Goal: Task Accomplishment & Management: Manage account settings

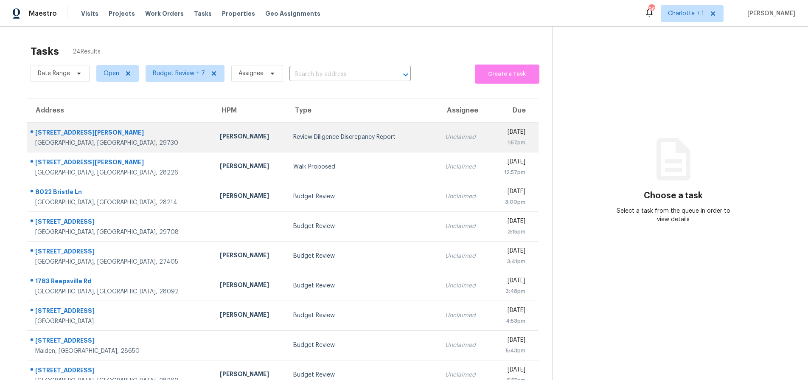
click at [220, 138] on div "[PERSON_NAME]" at bounding box center [250, 137] width 60 height 11
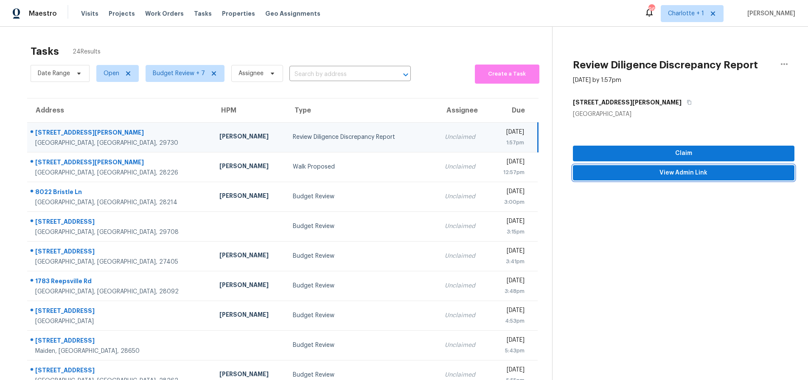
click at [717, 179] on button "View Admin Link" at bounding box center [683, 173] width 221 height 16
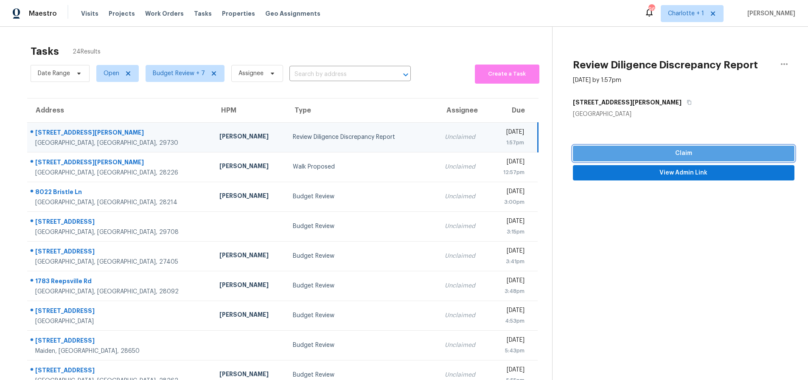
click at [696, 153] on span "Claim" at bounding box center [683, 153] width 208 height 11
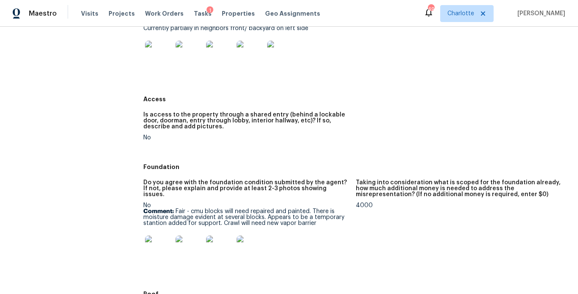
scroll to position [171, 0]
click at [153, 248] on img at bounding box center [158, 249] width 27 height 27
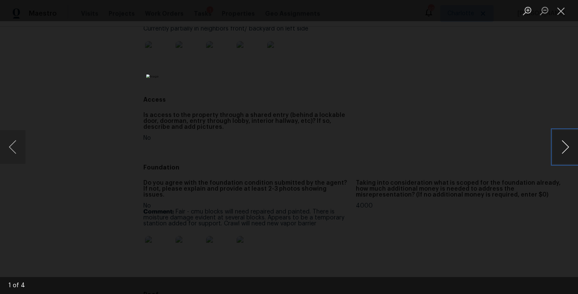
click at [562, 147] on button "Next image" at bounding box center [565, 147] width 25 height 34
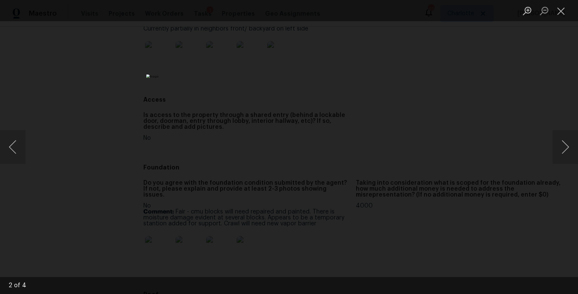
click at [503, 62] on div "Lightbox" at bounding box center [289, 147] width 578 height 294
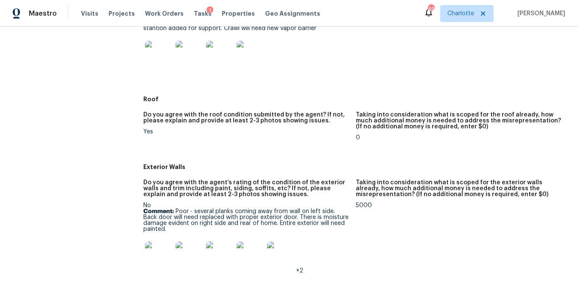
scroll to position [457, 0]
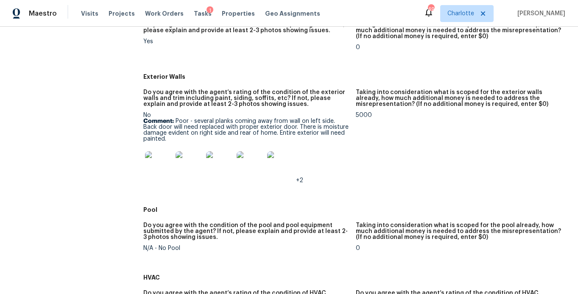
click at [159, 157] on img at bounding box center [158, 164] width 27 height 27
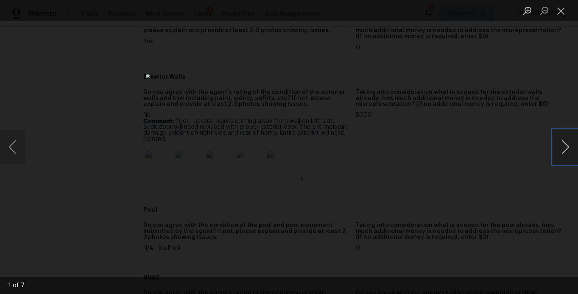
click at [568, 155] on button "Next image" at bounding box center [565, 147] width 25 height 34
click at [562, 153] on button "Next image" at bounding box center [565, 147] width 25 height 34
click at [570, 147] on button "Next image" at bounding box center [565, 147] width 25 height 34
click at [564, 149] on button "Next image" at bounding box center [565, 147] width 25 height 34
click at [570, 145] on button "Next image" at bounding box center [565, 147] width 25 height 34
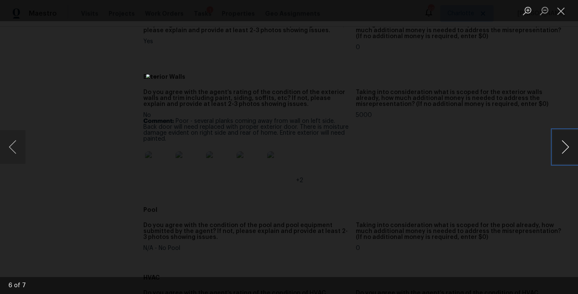
click at [570, 145] on button "Next image" at bounding box center [565, 147] width 25 height 34
click at [566, 143] on button "Next image" at bounding box center [565, 147] width 25 height 34
drag, startPoint x: 516, startPoint y: 78, endPoint x: 508, endPoint y: 81, distance: 8.0
click at [516, 78] on div "Lightbox" at bounding box center [289, 147] width 578 height 294
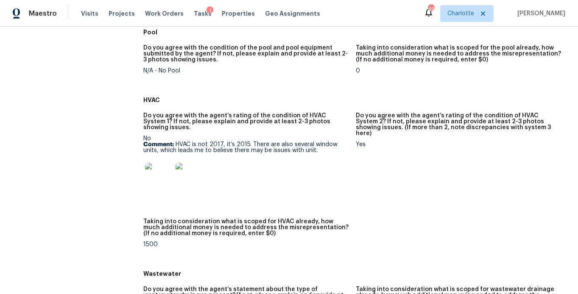
scroll to position [654, 0]
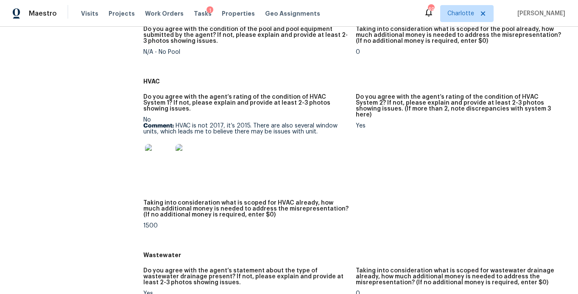
click at [152, 145] on img at bounding box center [158, 157] width 27 height 27
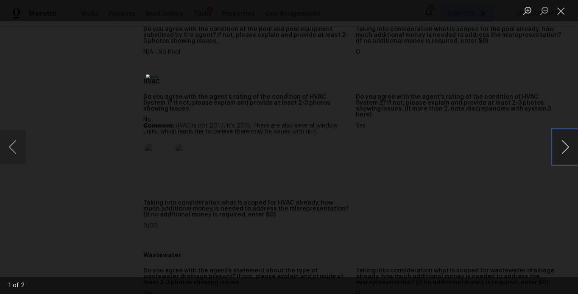
click at [561, 144] on button "Next image" at bounding box center [565, 147] width 25 height 34
drag, startPoint x: 505, startPoint y: 73, endPoint x: 495, endPoint y: 77, distance: 10.9
click at [505, 73] on div "Lightbox" at bounding box center [289, 147] width 578 height 294
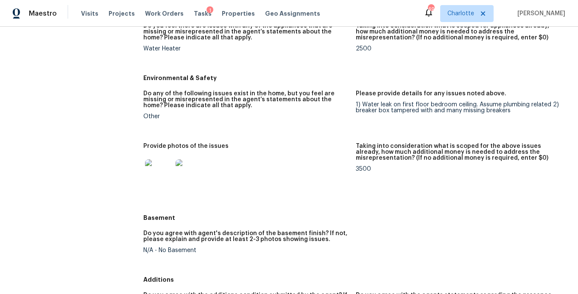
scroll to position [1035, 0]
click at [143, 167] on div at bounding box center [158, 172] width 31 height 37
click at [152, 161] on img at bounding box center [158, 172] width 27 height 27
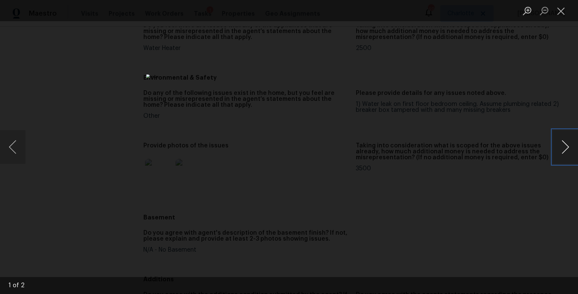
click at [556, 149] on button "Next image" at bounding box center [565, 147] width 25 height 34
click at [502, 90] on div "Lightbox" at bounding box center [289, 147] width 578 height 294
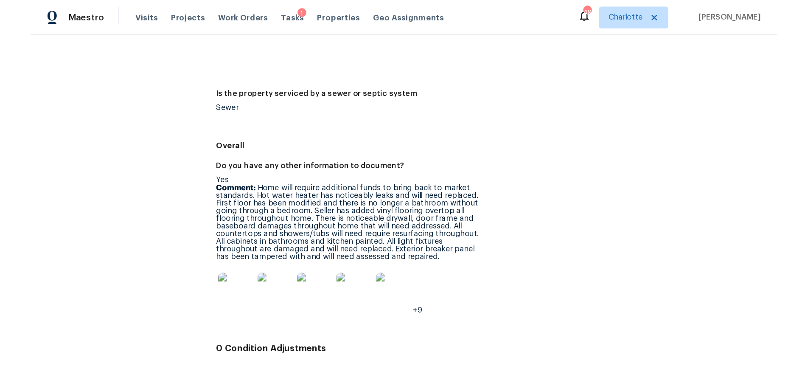
scroll to position [1510, 0]
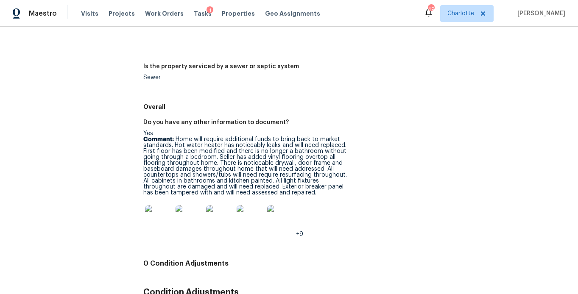
click at [149, 205] on img at bounding box center [158, 218] width 27 height 27
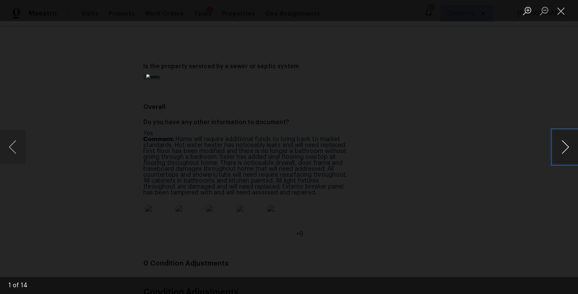
click at [567, 143] on button "Next image" at bounding box center [565, 147] width 25 height 34
click at [571, 154] on button "Next image" at bounding box center [565, 147] width 25 height 34
click at [570, 153] on button "Next image" at bounding box center [565, 147] width 25 height 34
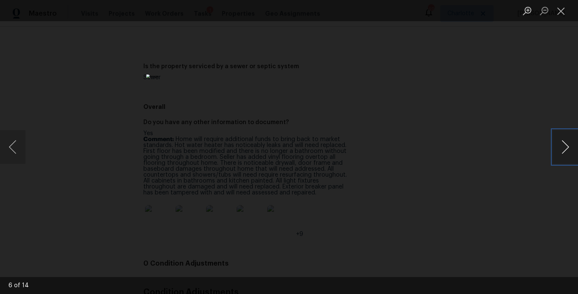
click at [570, 153] on button "Next image" at bounding box center [565, 147] width 25 height 34
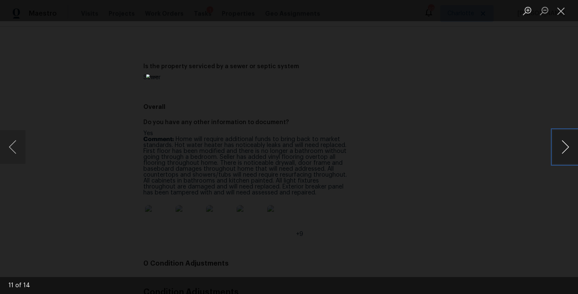
click at [570, 153] on button "Next image" at bounding box center [565, 147] width 25 height 34
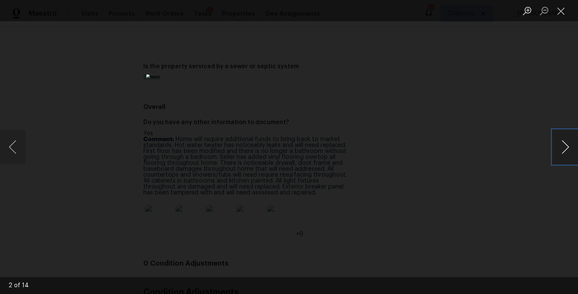
click at [570, 153] on button "Next image" at bounding box center [565, 147] width 25 height 34
drag, startPoint x: 524, startPoint y: 100, endPoint x: 518, endPoint y: 108, distance: 10.0
click at [524, 100] on div "Lightbox" at bounding box center [289, 147] width 578 height 294
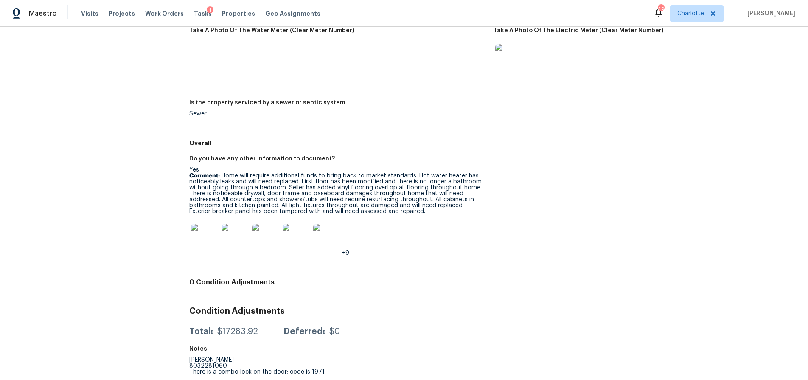
scroll to position [1380, 0]
click at [333, 227] on img at bounding box center [326, 237] width 27 height 27
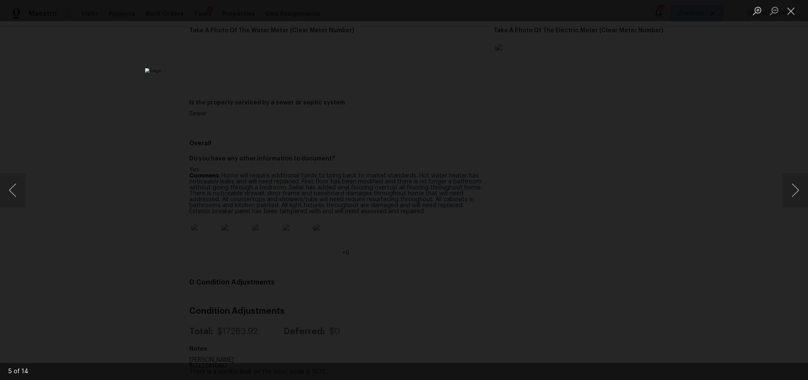
click at [158, 82] on div "Lightbox" at bounding box center [404, 190] width 808 height 380
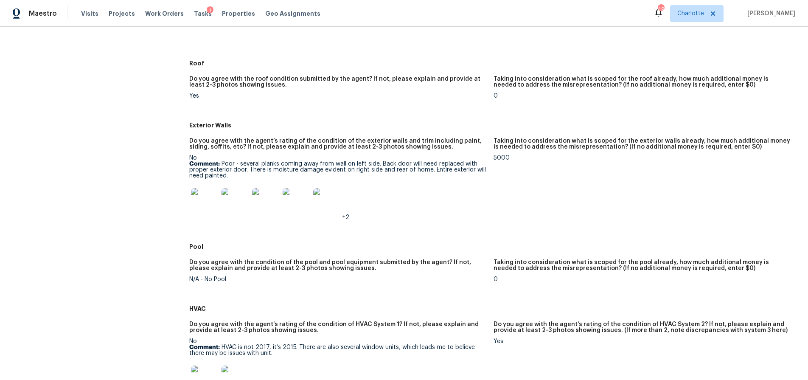
scroll to position [294, 0]
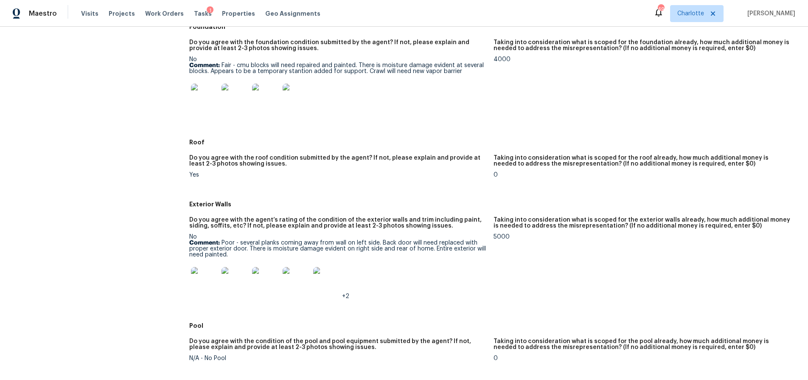
drag, startPoint x: 226, startPoint y: 246, endPoint x: 235, endPoint y: 250, distance: 9.7
click at [226, 246] on p "Comment: Poor - several planks coming away from wall on left side. Back door wi…" at bounding box center [337, 249] width 297 height 18
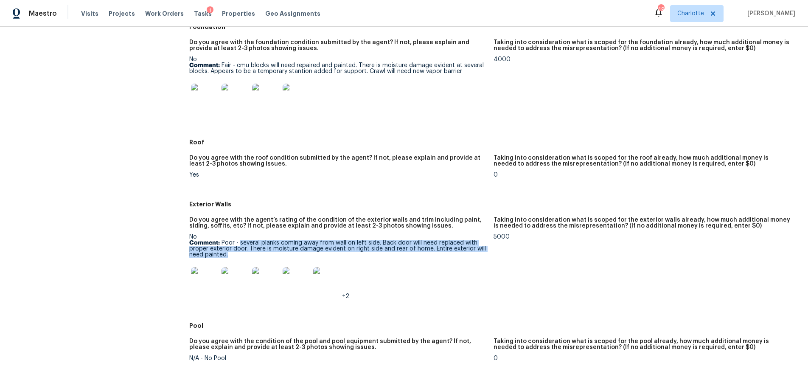
drag, startPoint x: 239, startPoint y: 240, endPoint x: 316, endPoint y: 255, distance: 78.1
click at [316, 255] on p "Comment: Poor - several planks coming away from wall on left side. Back door wi…" at bounding box center [337, 249] width 297 height 18
copy p "several planks coming away from wall on left side. Back door will need replaced…"
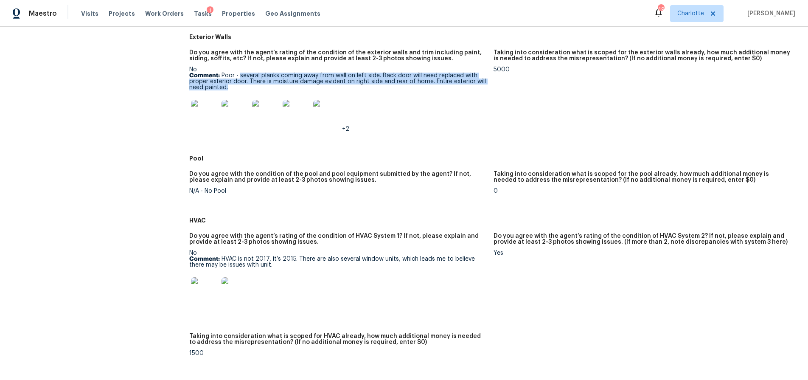
scroll to position [468, 0]
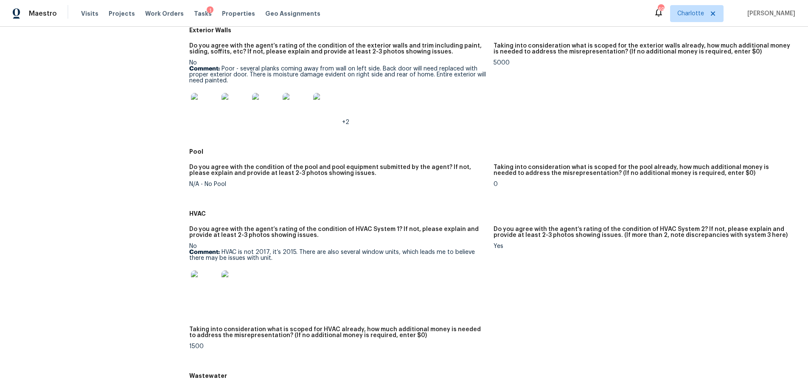
click at [271, 252] on div "No Comment: HVAC is not 2017, it’s 2015. There are also several window units, w…" at bounding box center [337, 272] width 297 height 59
click at [221, 251] on p "Comment: HVAC is not 2017, it’s 2015. There are also several window units, whic…" at bounding box center [337, 255] width 297 height 12
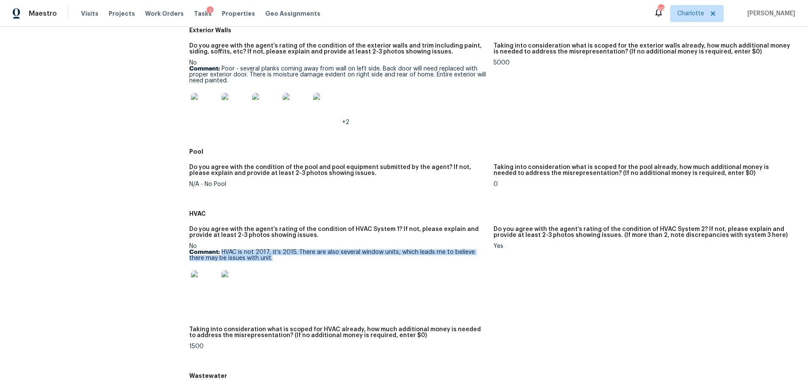
drag, startPoint x: 221, startPoint y: 251, endPoint x: 274, endPoint y: 258, distance: 53.9
click at [274, 258] on p "Comment: HVAC is not 2017, it’s 2015. There are also several window units, whic…" at bounding box center [337, 255] width 297 height 12
copy p "HVAC is not 2017, it’s 2015. There are also several window units, which leads m…"
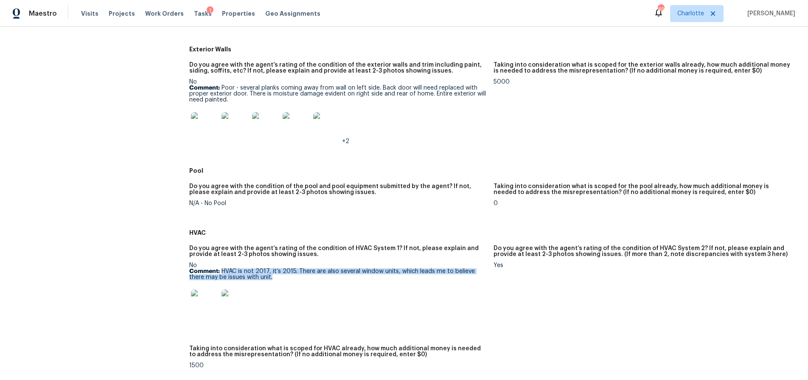
scroll to position [453, 0]
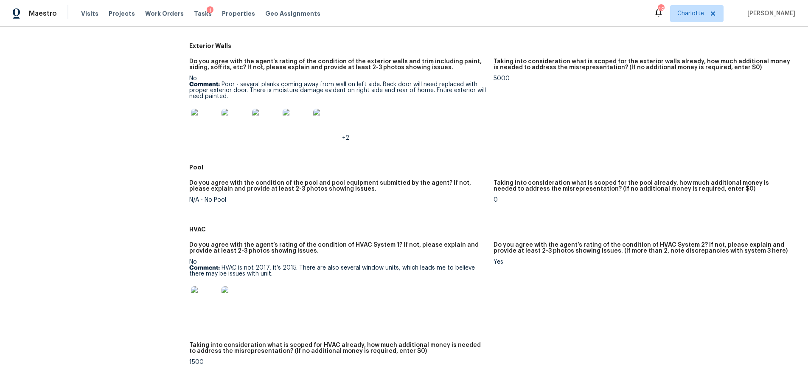
click at [345, 222] on div "HVAC" at bounding box center [493, 228] width 608 height 15
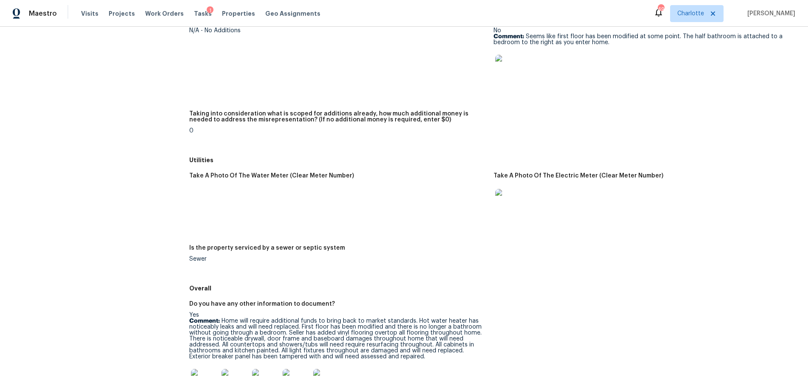
scroll to position [1364, 0]
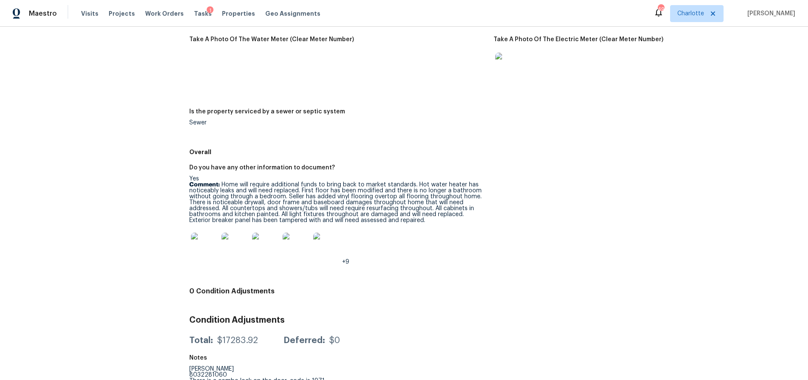
click at [311, 196] on p "Comment: Home will require additional funds to bring back to market standards. …" at bounding box center [337, 203] width 297 height 42
click at [234, 199] on p "Comment: Home will require additional funds to bring back to market standards. …" at bounding box center [337, 203] width 297 height 42
drag, startPoint x: 414, startPoint y: 182, endPoint x: 440, endPoint y: 195, distance: 27.9
click at [440, 195] on p "Comment: Home will require additional funds to bring back to market standards. …" at bounding box center [337, 203] width 297 height 42
drag, startPoint x: 414, startPoint y: 185, endPoint x: 298, endPoint y: 192, distance: 116.4
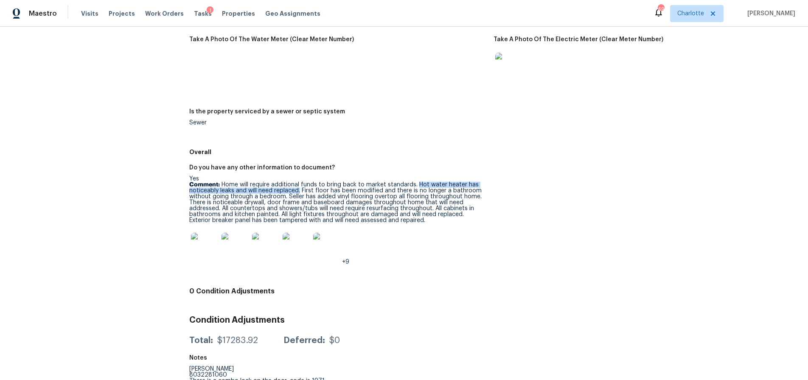
click at [298, 192] on p "Comment: Home will require additional funds to bring back to market standards. …" at bounding box center [337, 203] width 297 height 42
copy p "Hot water heater has noticeably leaks and will need replaced."
click at [376, 191] on p "Comment: Home will require additional funds to bring back to market standards. …" at bounding box center [337, 203] width 297 height 42
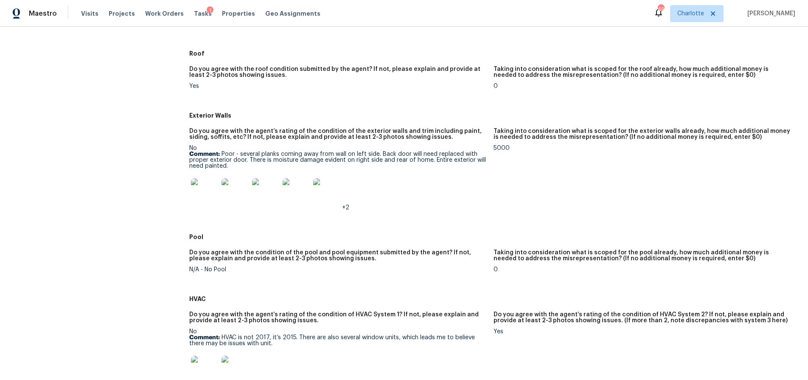
scroll to position [345, 0]
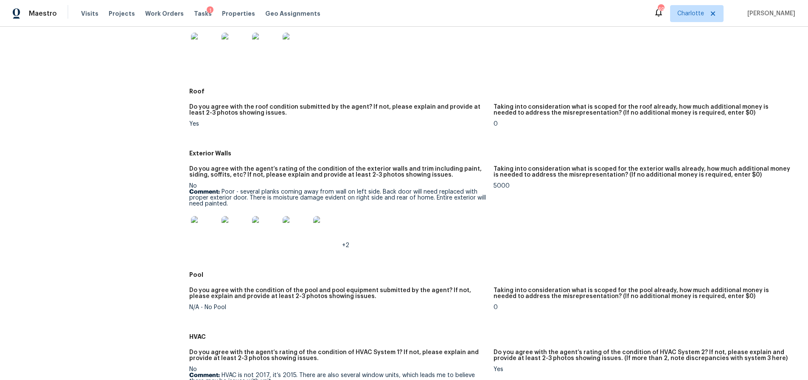
click at [271, 188] on div "No Comment: Poor - several planks coming away from wall on left side. Back door…" at bounding box center [337, 215] width 297 height 65
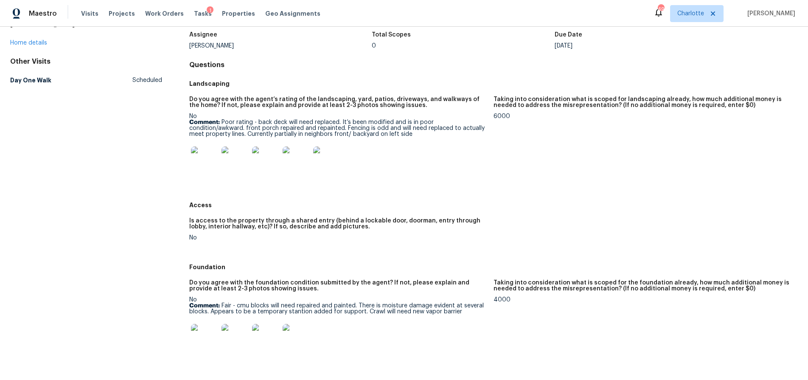
scroll to position [12, 0]
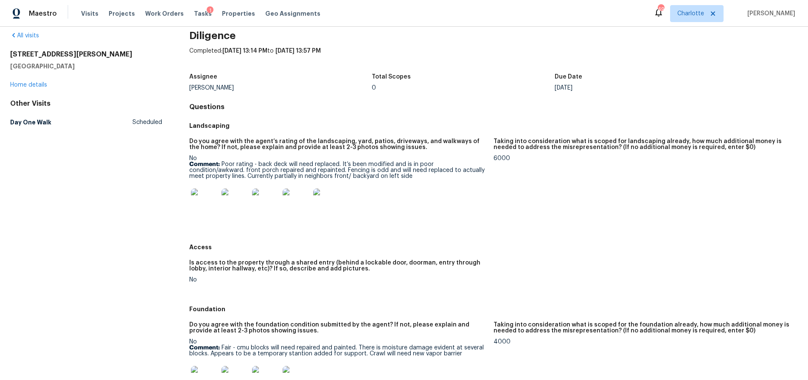
click at [248, 166] on p "Comment: Poor rating - back deck will need replaced. It’s been modified and is …" at bounding box center [337, 170] width 297 height 18
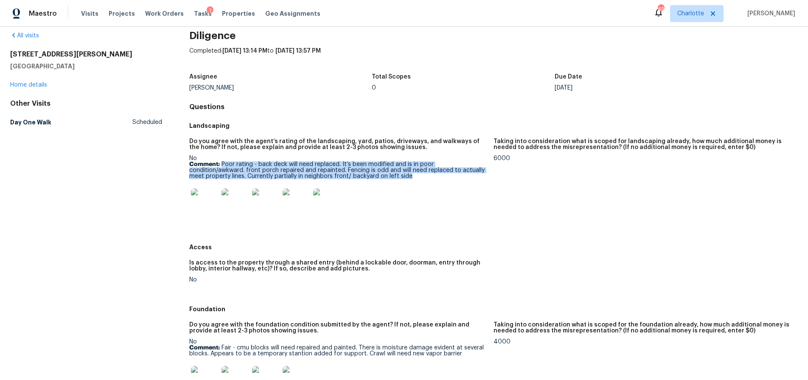
drag, startPoint x: 221, startPoint y: 163, endPoint x: 408, endPoint y: 174, distance: 187.0
click at [408, 174] on p "Comment: Poor rating - back deck will need replaced. It’s been modified and is …" at bounding box center [337, 170] width 297 height 18
copy p "Poor rating - back deck will need replaced. It’s been modified and is in poor c…"
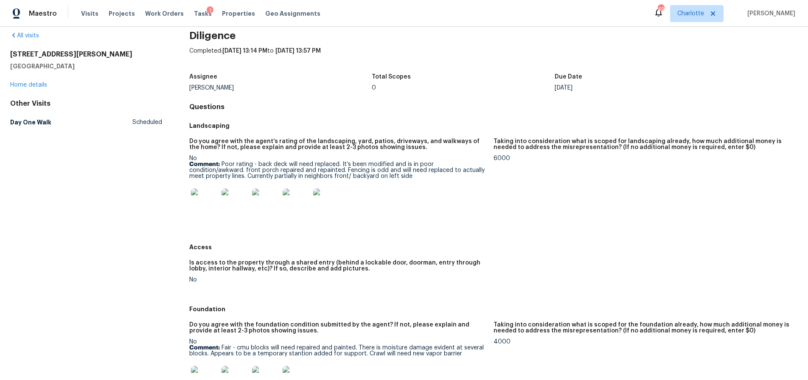
click at [401, 207] on div at bounding box center [337, 201] width 297 height 37
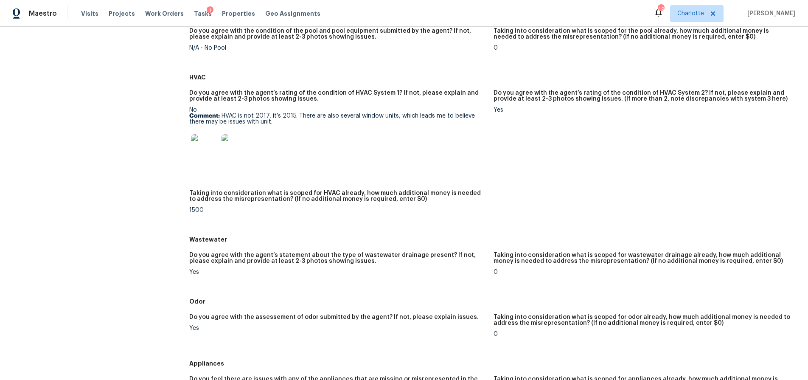
scroll to position [624, 0]
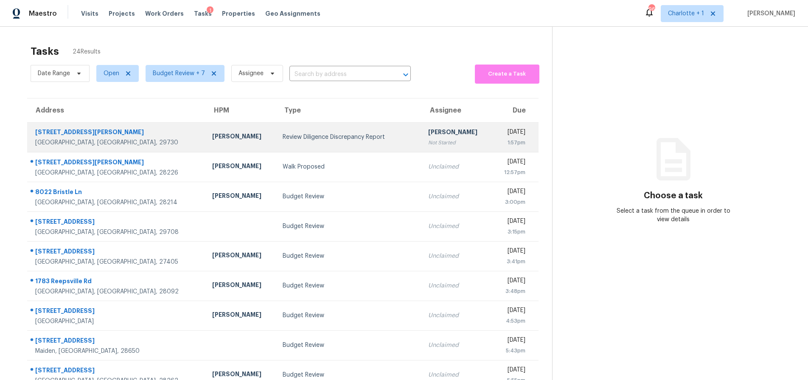
click at [289, 134] on div "Review Diligence Discrepancy Report" at bounding box center [349, 137] width 132 height 8
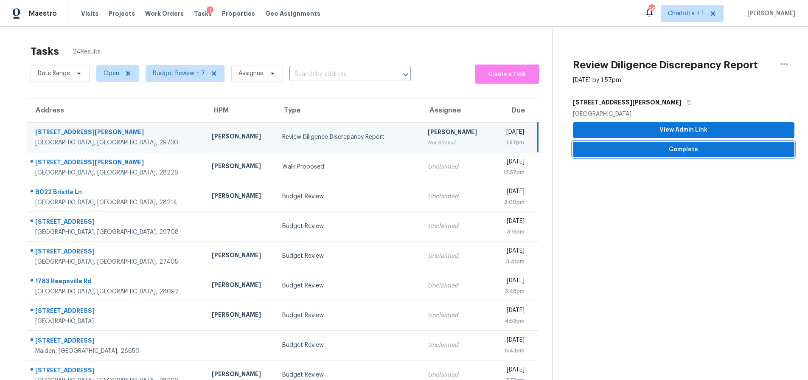
click at [740, 151] on span "Complete" at bounding box center [683, 149] width 208 height 11
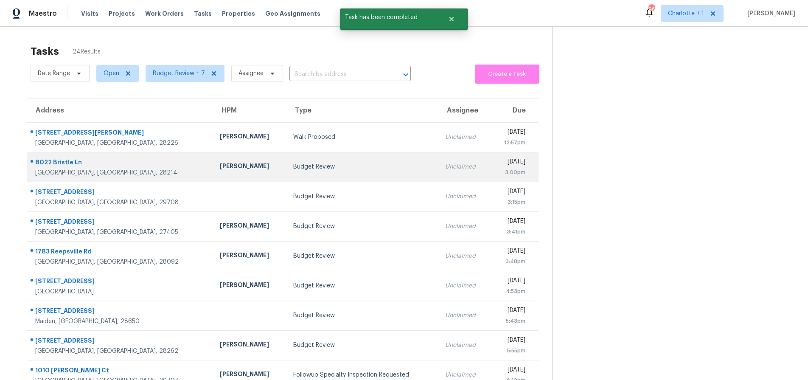
scroll to position [68, 0]
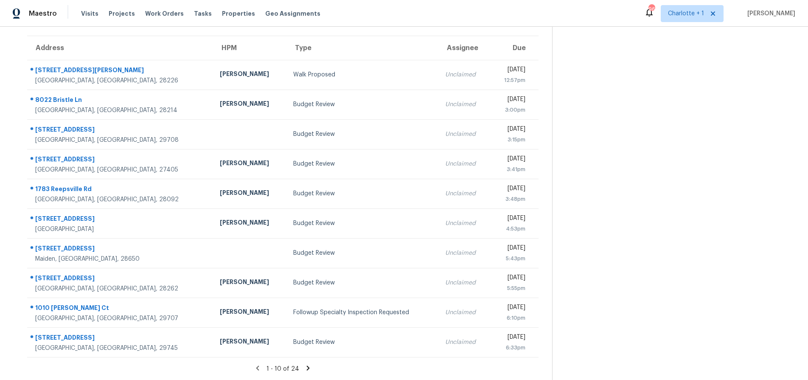
click at [304, 364] on icon at bounding box center [308, 368] width 8 height 8
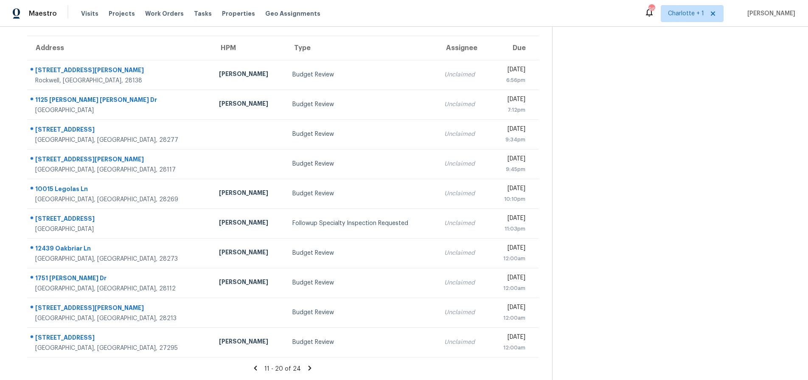
click at [308, 365] on icon at bounding box center [309, 367] width 3 height 5
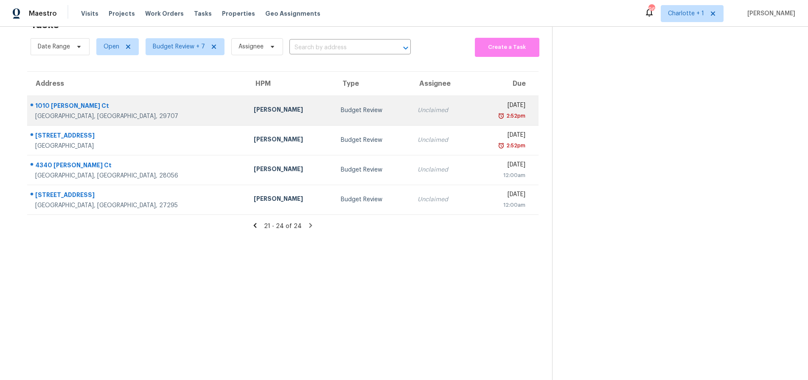
click at [103, 112] on div "Fort Mill, SC, 29707" at bounding box center [137, 116] width 205 height 8
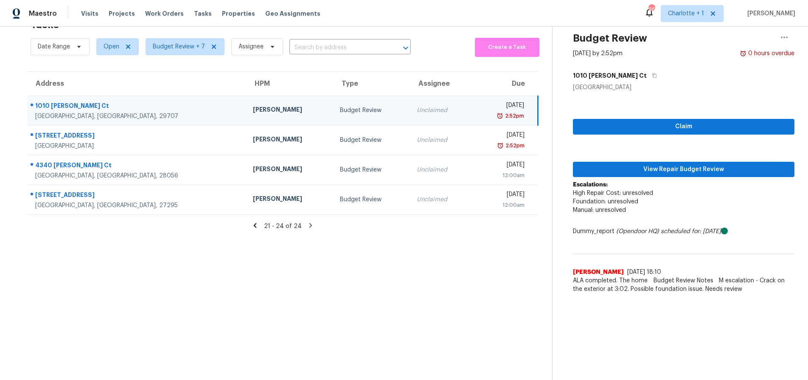
click at [151, 95] on td "1010 Ashbin Ct Fort Mill, SC, 29707" at bounding box center [136, 110] width 219 height 30
click at [637, 170] on button "View Repair Budget Review" at bounding box center [683, 170] width 221 height 16
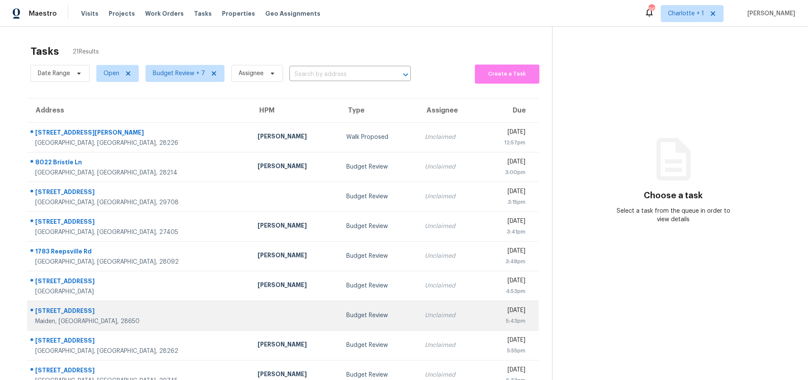
scroll to position [68, 0]
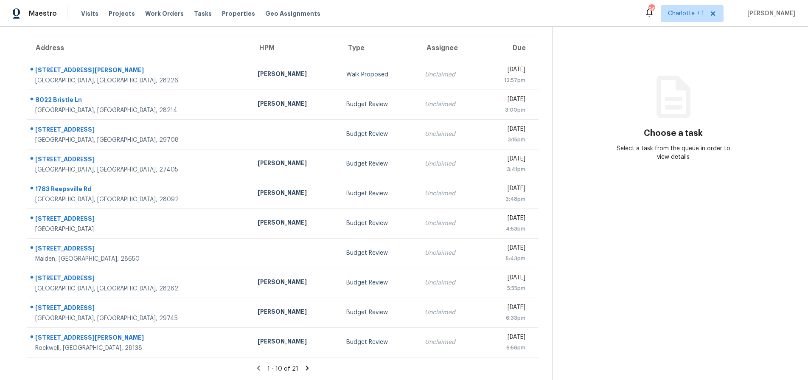
click at [306, 365] on icon at bounding box center [307, 367] width 3 height 5
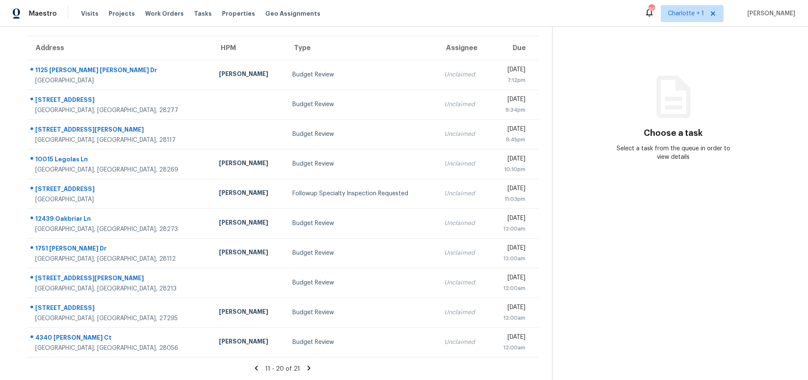
click at [308, 365] on icon at bounding box center [309, 367] width 3 height 5
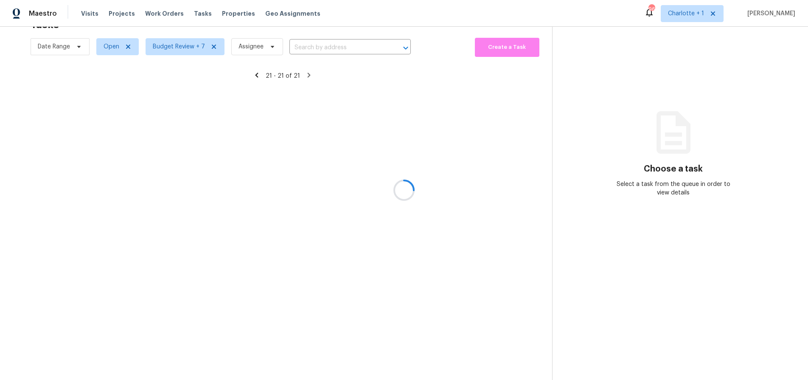
scroll to position [33, 0]
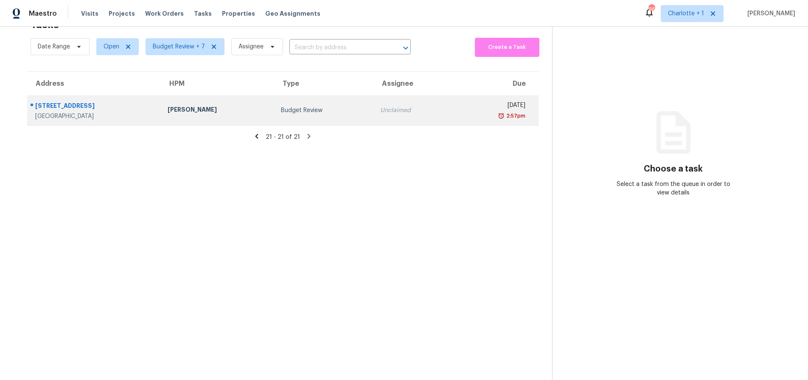
click at [198, 105] on div "[PERSON_NAME]" at bounding box center [218, 110] width 100 height 11
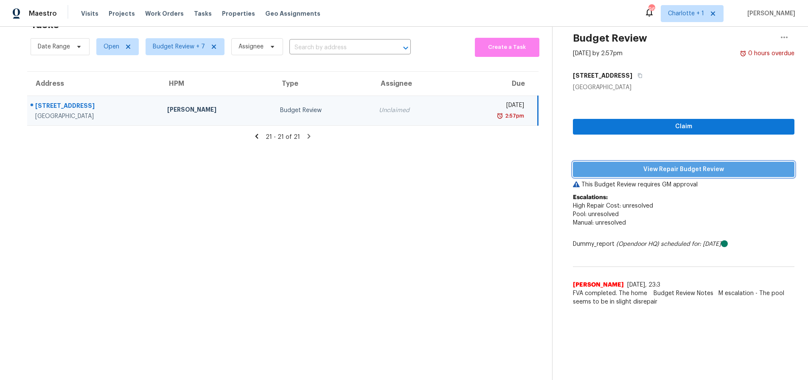
click at [604, 164] on span "View Repair Budget Review" at bounding box center [683, 169] width 208 height 11
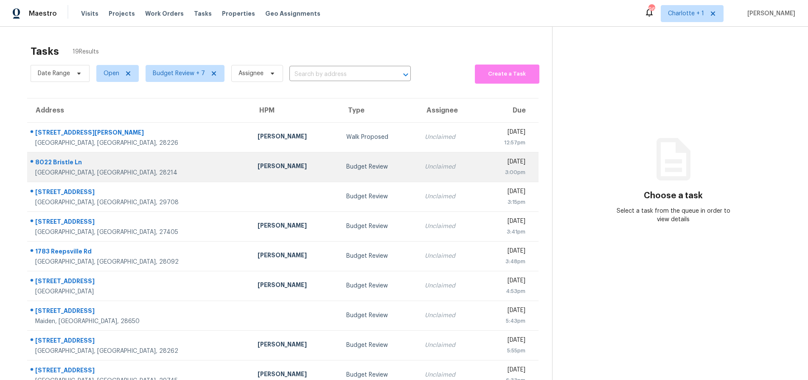
click at [137, 168] on div "Charlotte, NC, 28214" at bounding box center [139, 172] width 209 height 8
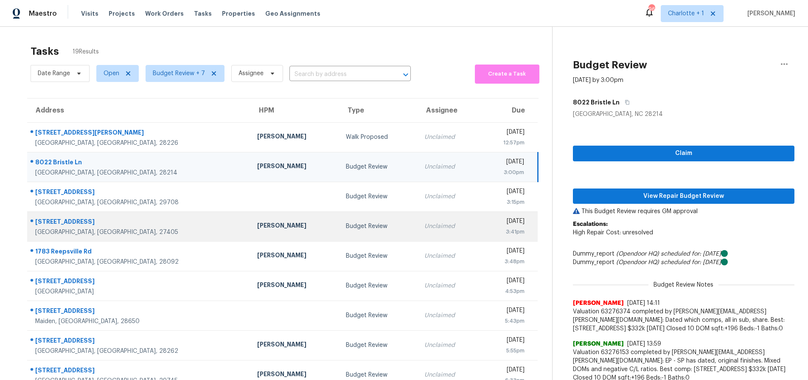
scroll to position [126, 0]
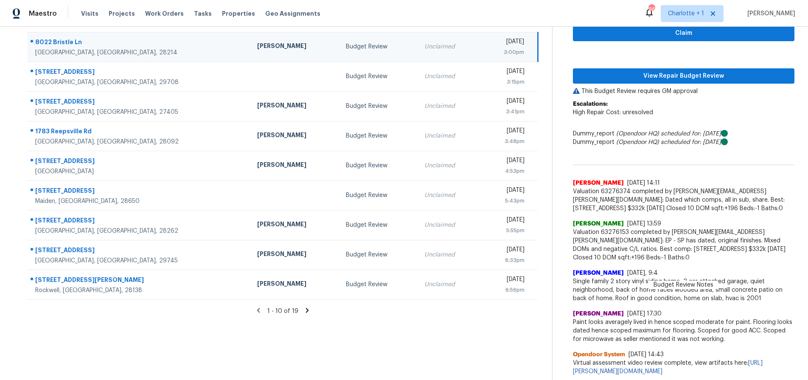
click at [306, 308] on icon at bounding box center [307, 310] width 3 height 5
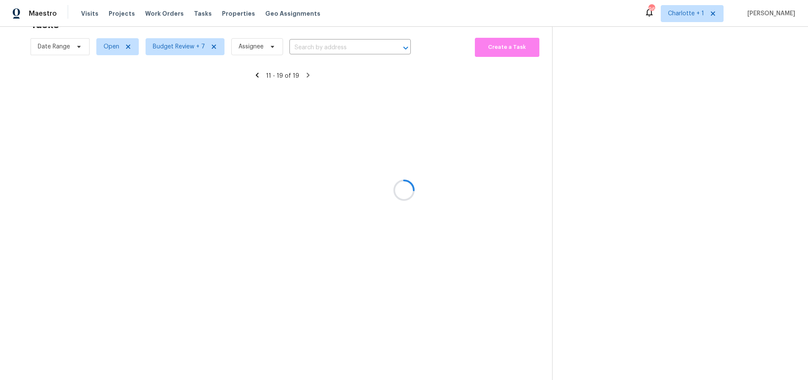
scroll to position [39, 0]
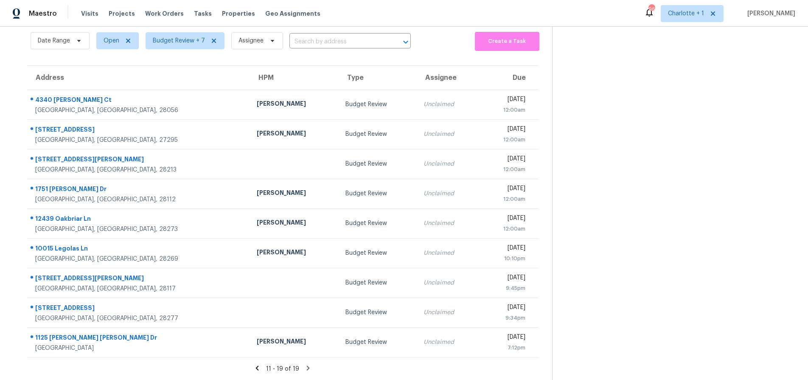
click at [253, 364] on icon at bounding box center [257, 368] width 8 height 8
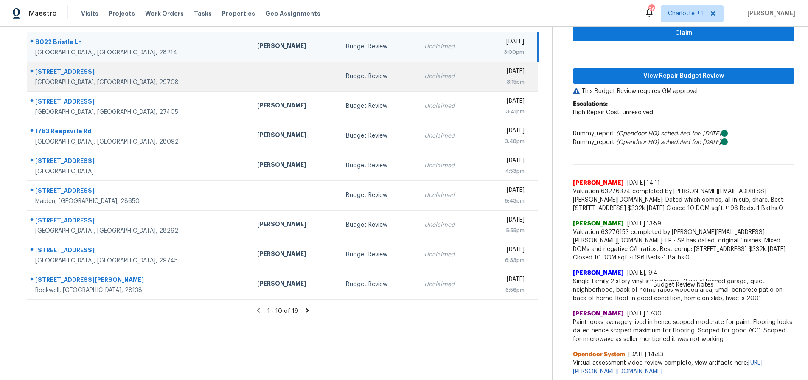
scroll to position [0, 0]
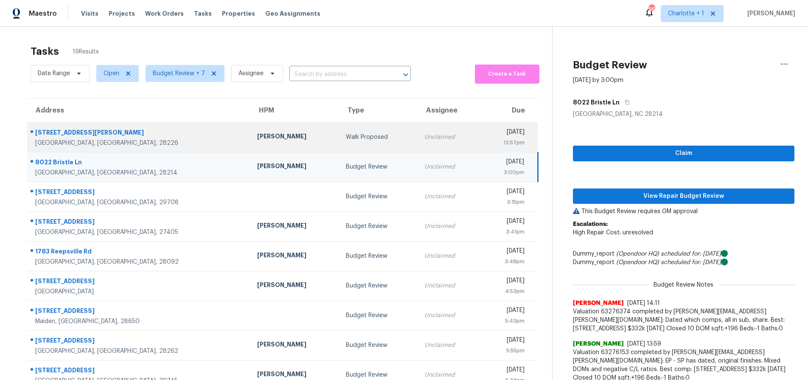
click at [257, 132] on div "[PERSON_NAME]" at bounding box center [294, 137] width 75 height 11
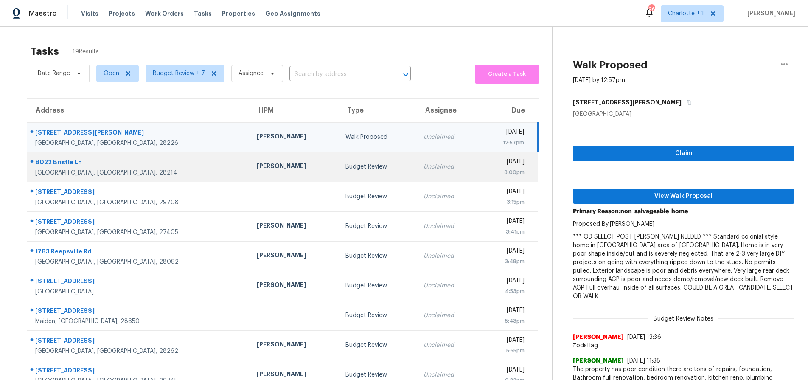
click at [165, 174] on td "8022 Bristle Ln Charlotte, NC, 28214" at bounding box center [138, 167] width 223 height 30
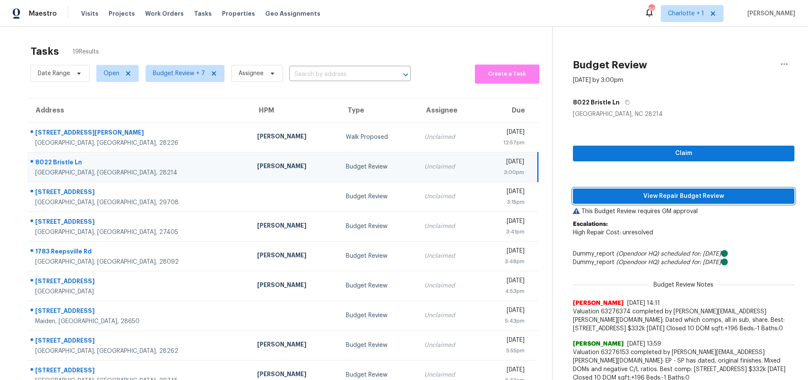
click at [672, 189] on button "View Repair Budget Review" at bounding box center [683, 196] width 221 height 16
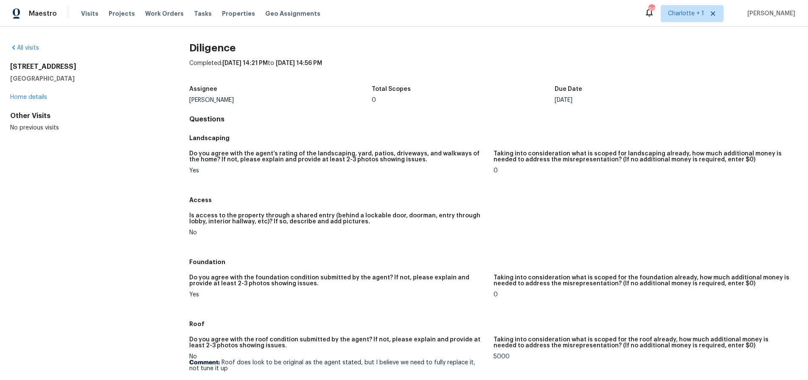
scroll to position [132, 0]
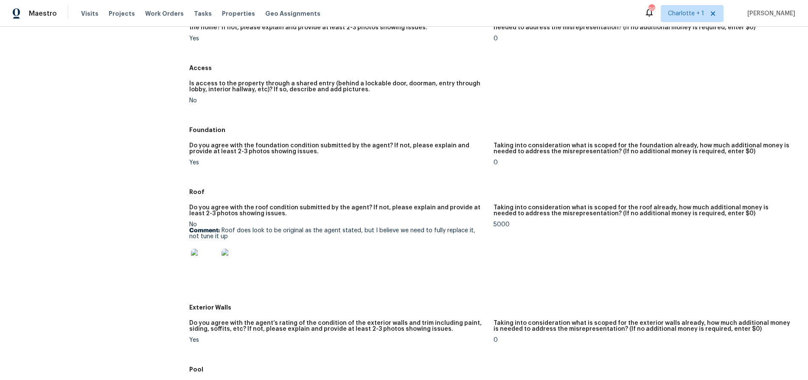
click at [216, 263] on img at bounding box center [204, 262] width 27 height 27
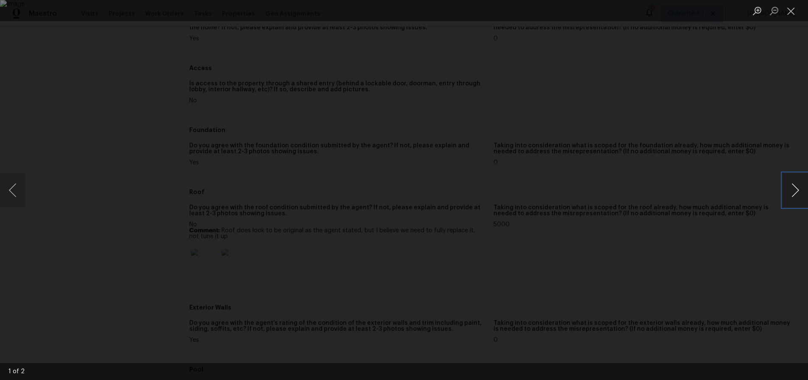
click at [799, 189] on button "Next image" at bounding box center [794, 190] width 25 height 34
click at [677, 141] on div "Lightbox" at bounding box center [404, 190] width 808 height 380
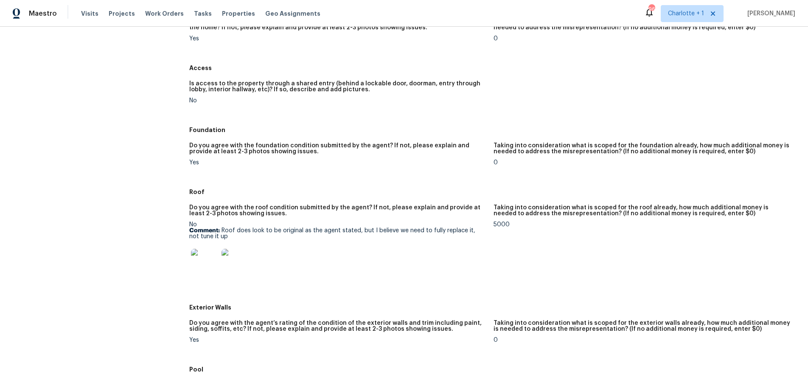
click at [374, 171] on figure "Do you agree with the foundation condition submitted by the agent? If not, plea…" at bounding box center [341, 161] width 304 height 36
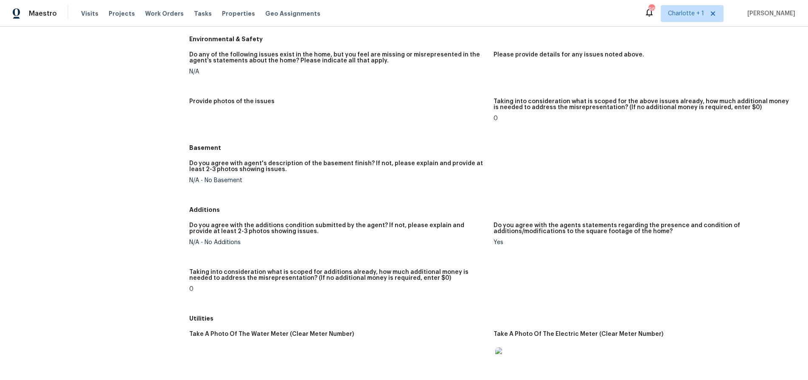
scroll to position [821, 0]
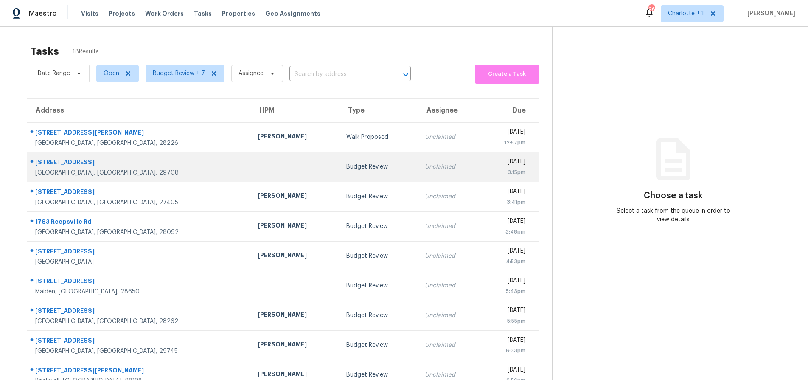
click at [339, 171] on td "Budget Review" at bounding box center [378, 167] width 78 height 30
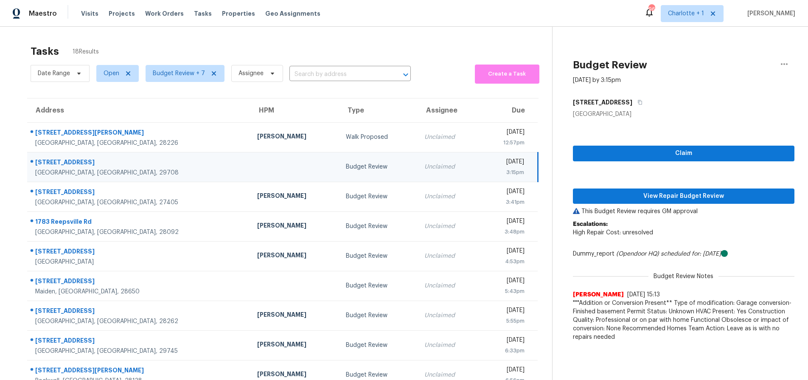
click at [137, 152] on td "12009 Woodholm Ct Fort Mill, SC, 29708" at bounding box center [138, 167] width 223 height 30
drag, startPoint x: 182, startPoint y: 162, endPoint x: 204, endPoint y: 166, distance: 21.9
click at [250, 162] on td at bounding box center [294, 167] width 89 height 30
click at [621, 196] on span "View Repair Budget Review" at bounding box center [683, 196] width 208 height 11
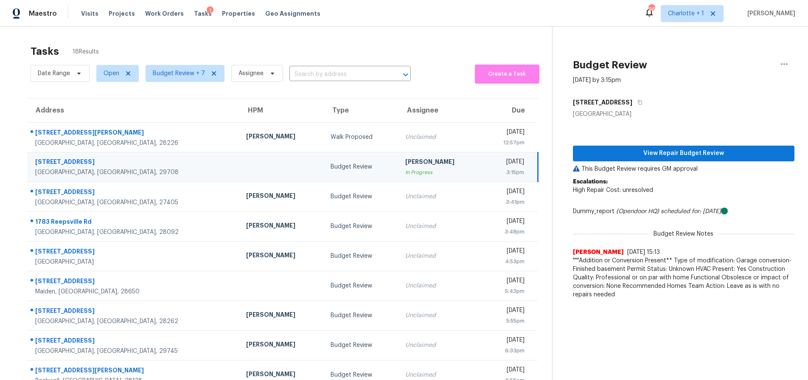
click at [169, 31] on div "Tasks 18 Results Date Range Open Budget Review + 7 Assignee ​ Create a Task Add…" at bounding box center [404, 234] width 808 height 415
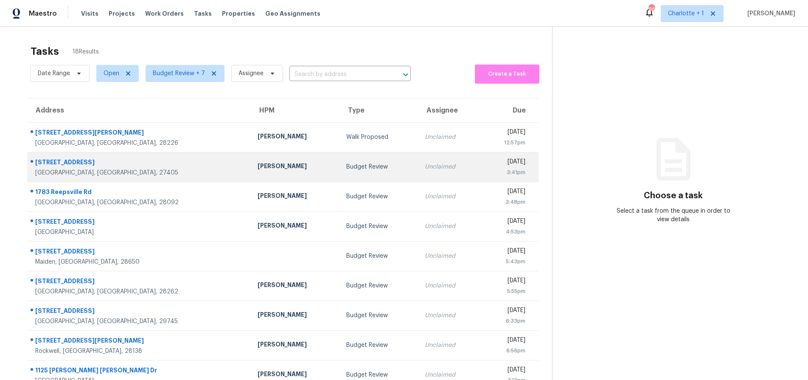
click at [134, 160] on div "[STREET_ADDRESS]" at bounding box center [139, 163] width 209 height 11
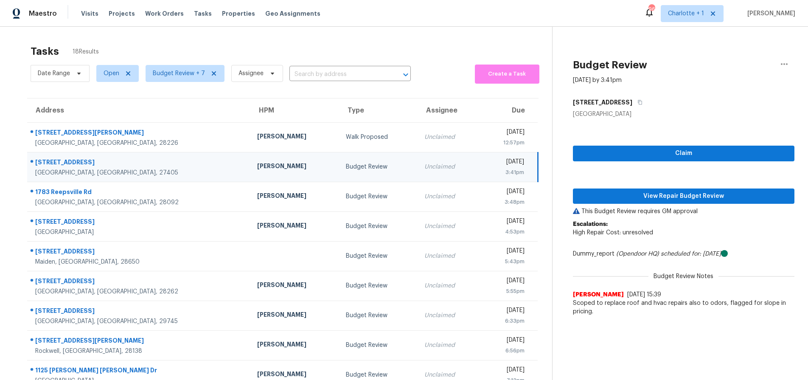
click at [146, 169] on div "[GEOGRAPHIC_DATA], [GEOGRAPHIC_DATA], 27405" at bounding box center [139, 172] width 208 height 8
click at [603, 205] on div "Claim View Repair Budget Review This Budget Review requires GM approval Escalat…" at bounding box center [683, 219] width 221 height 202
click at [602, 200] on span "View Repair Budget Review" at bounding box center [683, 196] width 208 height 11
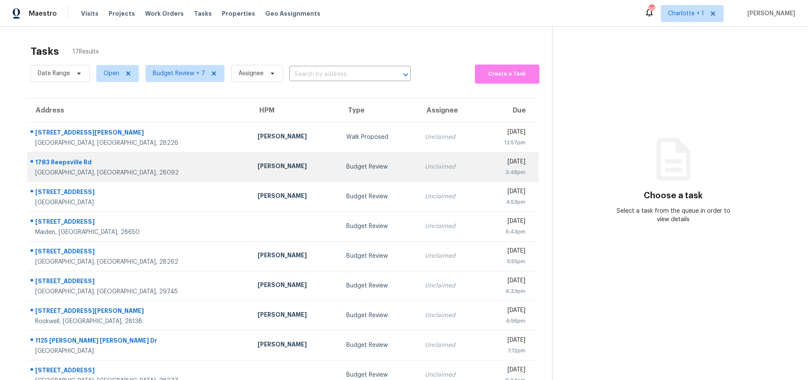
scroll to position [68, 0]
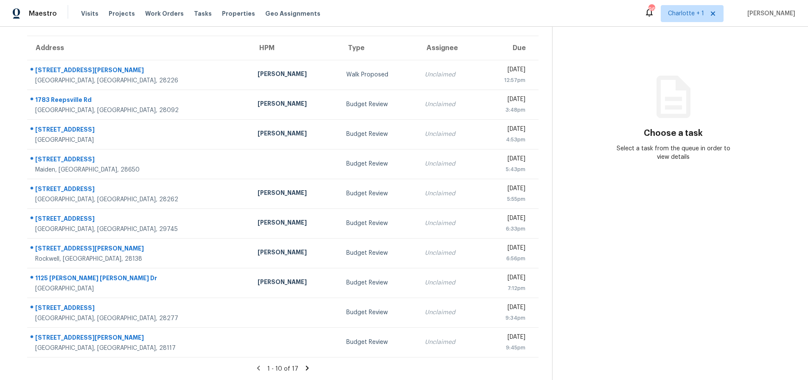
click at [306, 365] on icon at bounding box center [307, 367] width 3 height 5
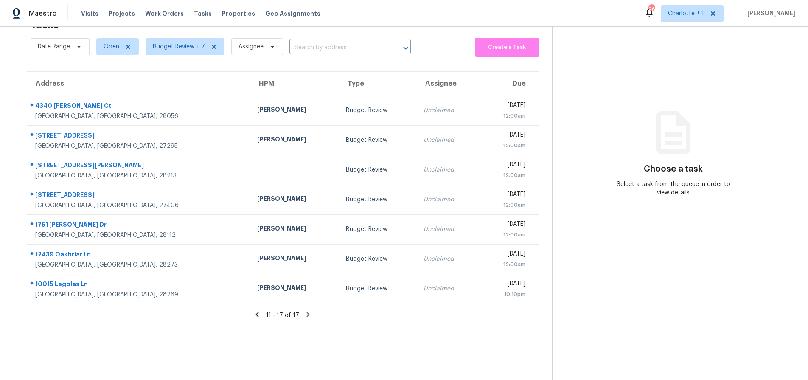
click at [256, 312] on icon at bounding box center [257, 314] width 3 height 5
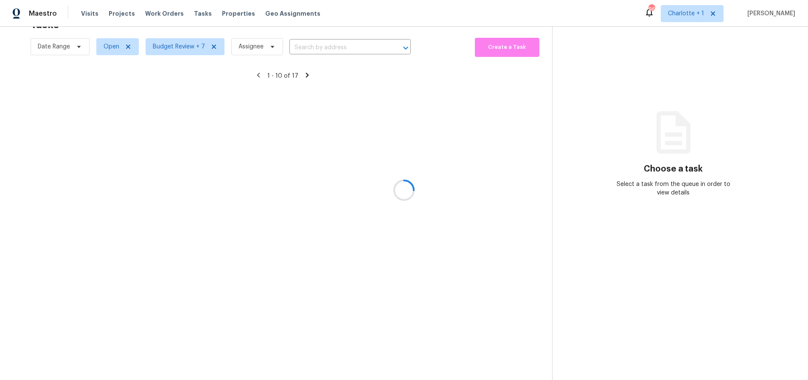
scroll to position [68, 0]
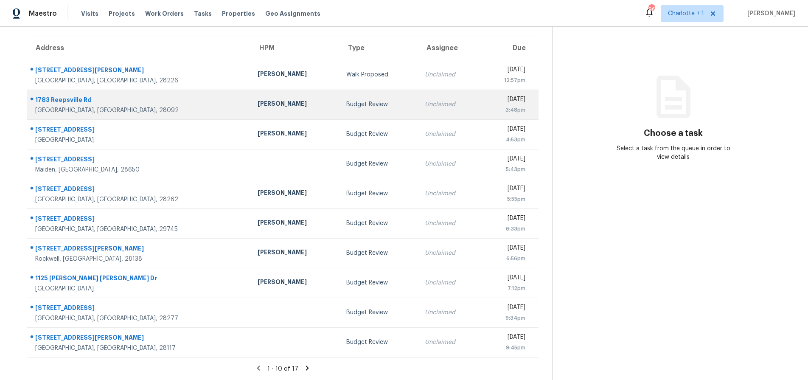
click at [339, 103] on td "Budget Review" at bounding box center [378, 105] width 78 height 30
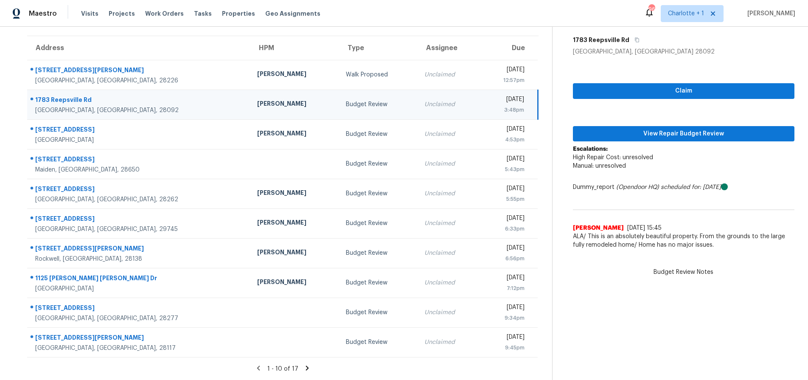
click at [257, 99] on div "[PERSON_NAME]" at bounding box center [294, 104] width 75 height 11
click at [612, 132] on span "View Repair Budget Review" at bounding box center [683, 134] width 208 height 11
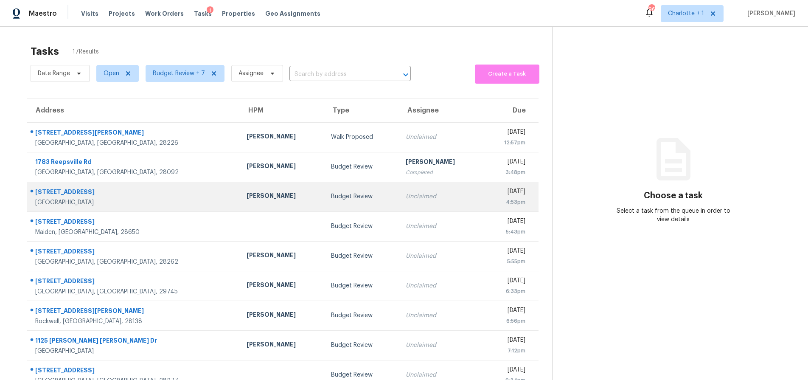
click at [109, 193] on div "[STREET_ADDRESS]" at bounding box center [134, 193] width 198 height 11
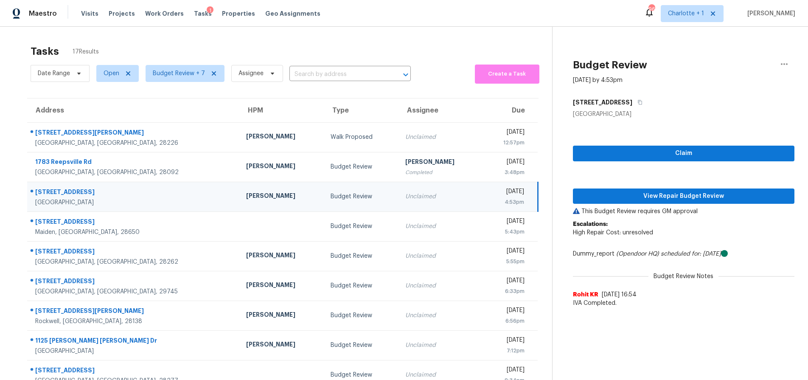
drag, startPoint x: 161, startPoint y: 192, endPoint x: 259, endPoint y: 190, distance: 97.6
click at [162, 192] on td "[STREET_ADDRESS]" at bounding box center [133, 197] width 212 height 30
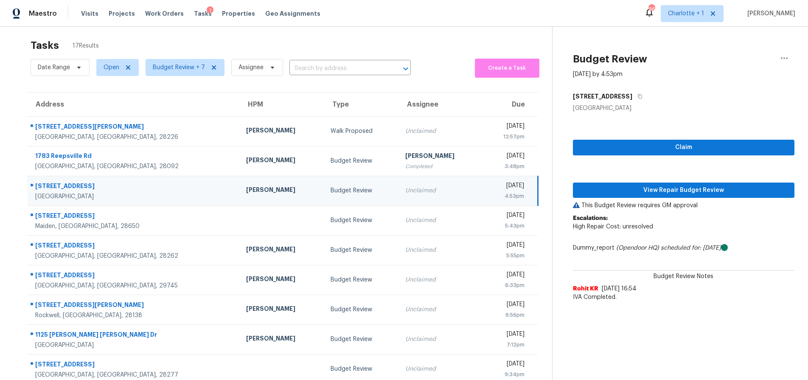
scroll to position [68, 0]
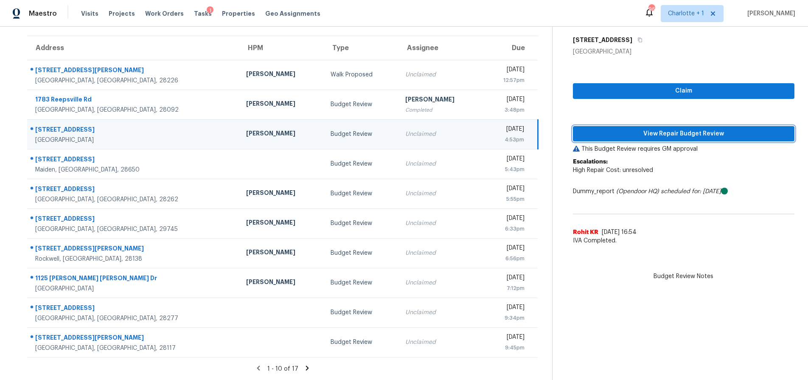
click at [663, 131] on span "View Repair Budget Review" at bounding box center [683, 134] width 208 height 11
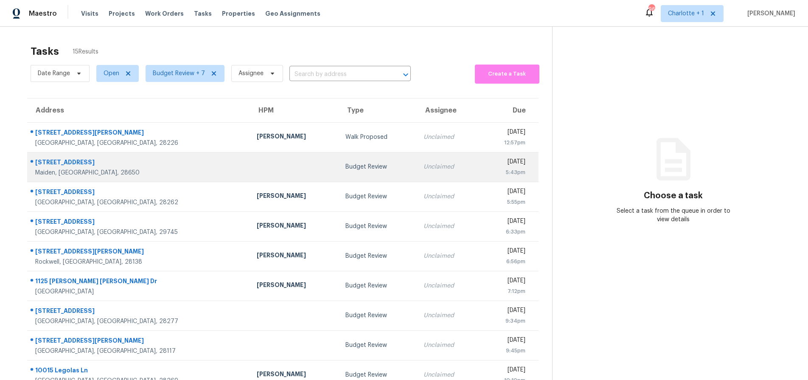
click at [250, 160] on td at bounding box center [294, 167] width 89 height 30
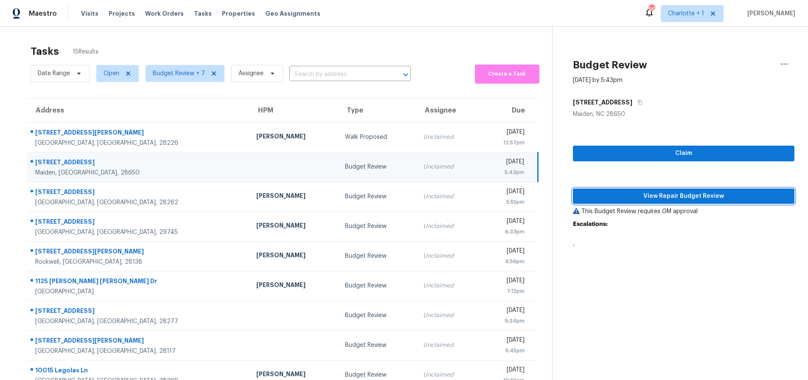
click at [720, 197] on span "View Repair Budget Review" at bounding box center [683, 196] width 208 height 11
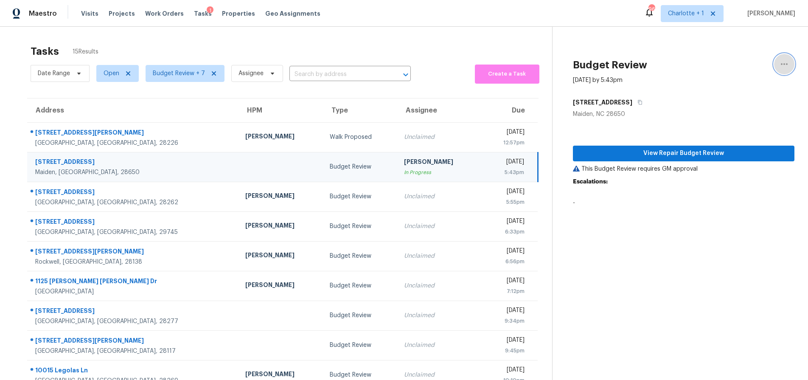
click at [783, 63] on button "button" at bounding box center [784, 64] width 20 height 20
click at [731, 54] on div "Cancel this task" at bounding box center [729, 53] width 66 height 8
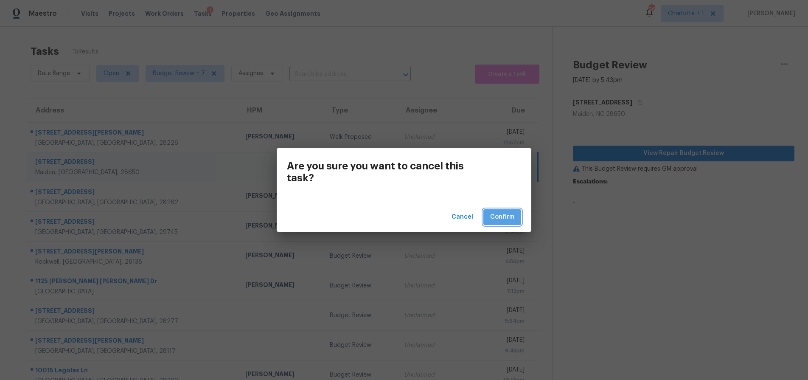
click at [508, 214] on span "Confirm" at bounding box center [502, 217] width 24 height 11
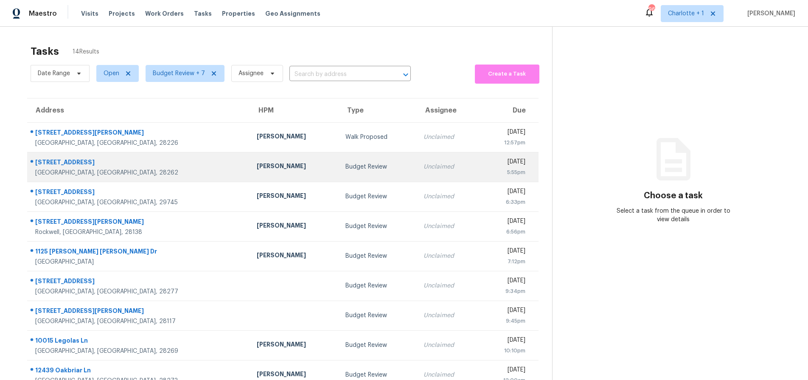
click at [257, 164] on div "[PERSON_NAME]" at bounding box center [294, 167] width 75 height 11
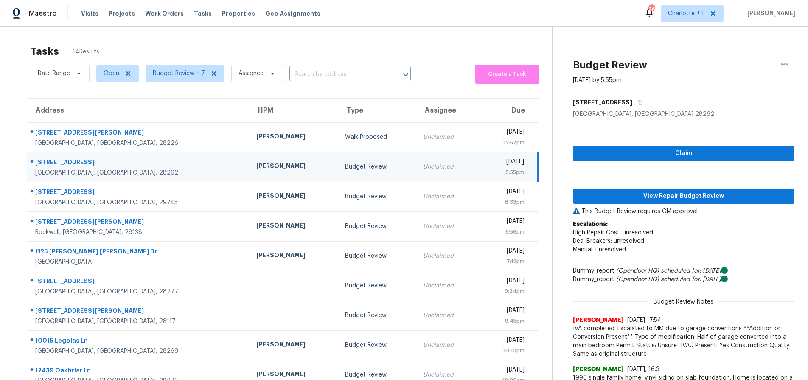
click at [152, 161] on div "[STREET_ADDRESS]" at bounding box center [138, 163] width 207 height 11
click at [666, 196] on span "View Repair Budget Review" at bounding box center [683, 196] width 208 height 11
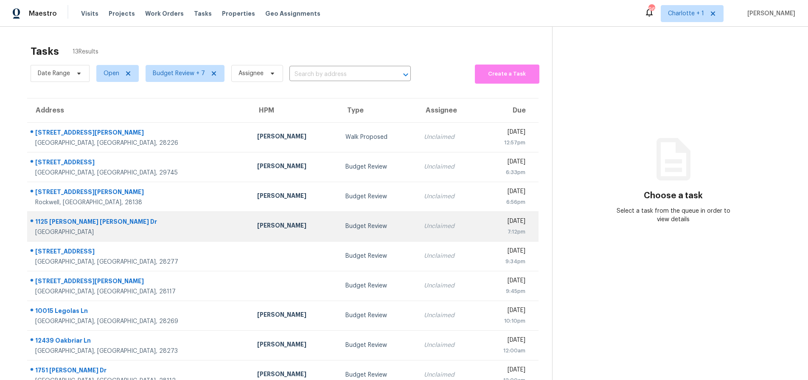
scroll to position [68, 0]
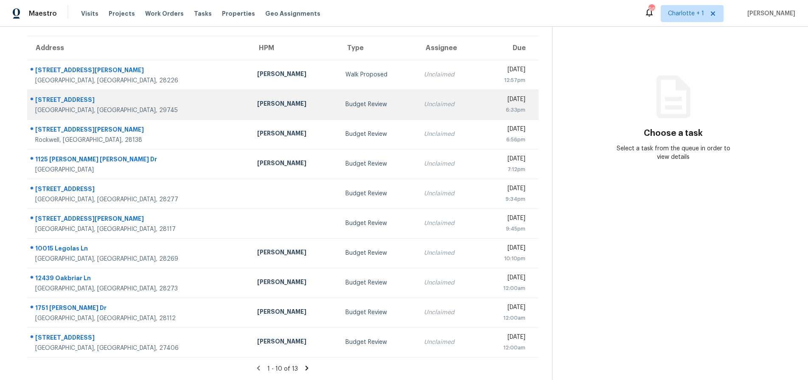
click at [424, 100] on div "Unclaimed" at bounding box center [448, 104] width 49 height 8
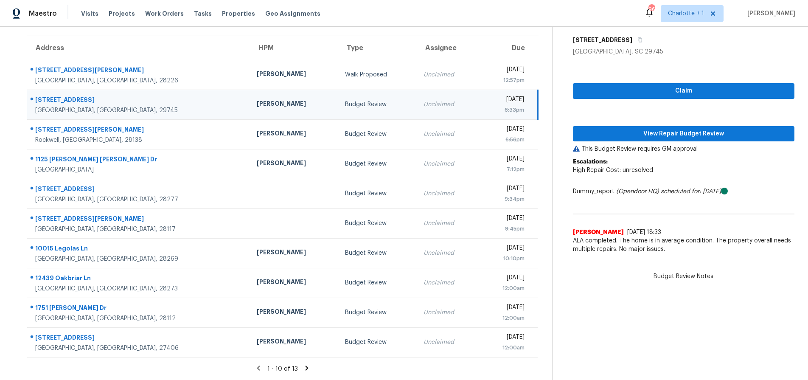
click at [304, 364] on icon at bounding box center [307, 368] width 8 height 8
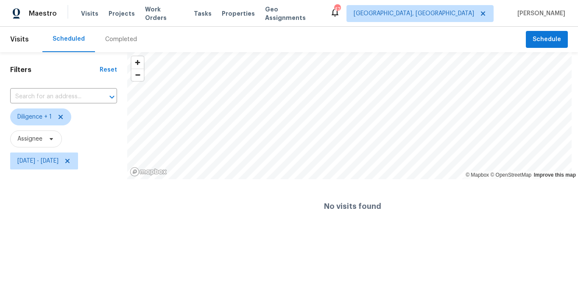
click at [157, 36] on div "Scheduled Completed" at bounding box center [284, 39] width 484 height 25
